Goal: Information Seeking & Learning: Find specific fact

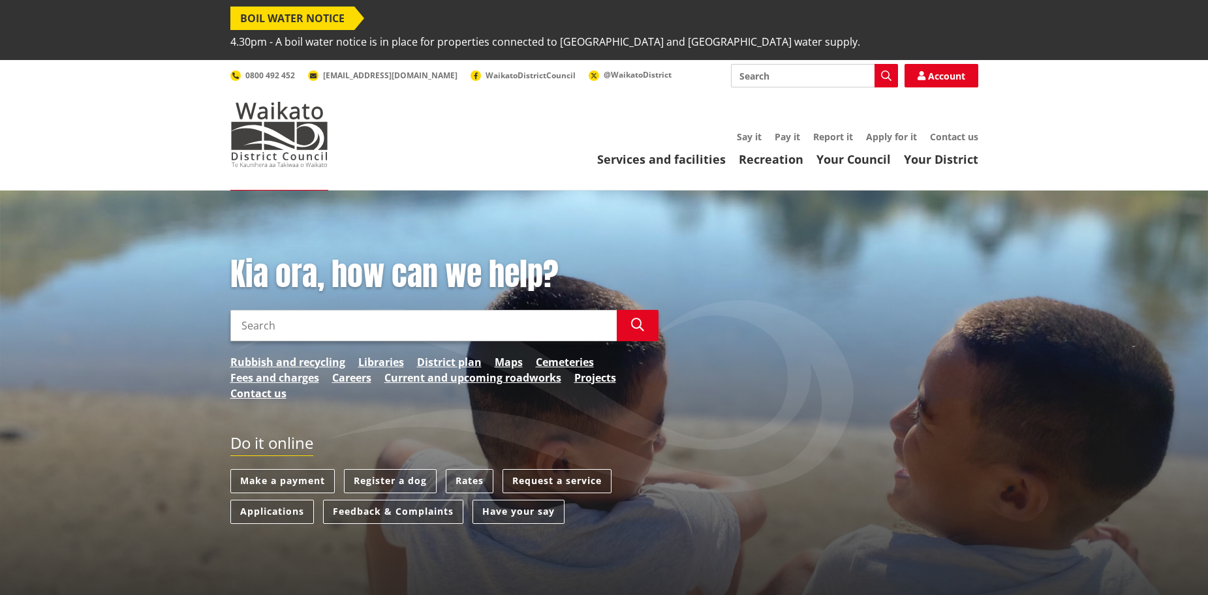
click at [314, 310] on input "Search" at bounding box center [423, 325] width 386 height 31
type input "gis"
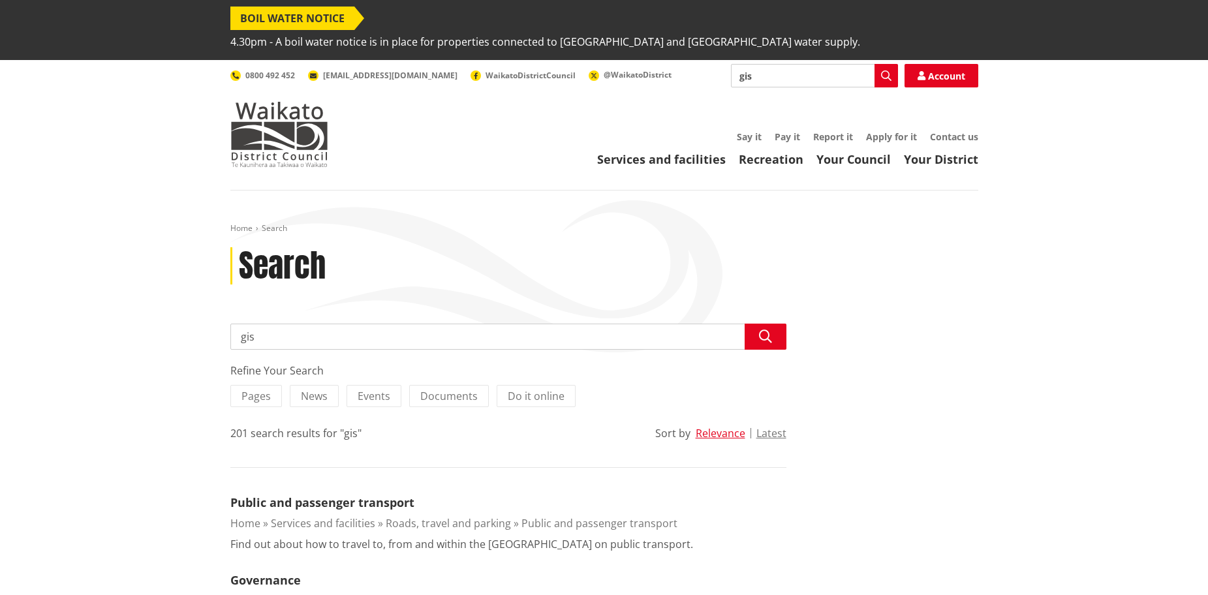
click at [306, 324] on input "gis" at bounding box center [508, 337] width 556 height 26
type input "gis flood maps"
